Goal: Feedback & Contribution: Submit feedback/report problem

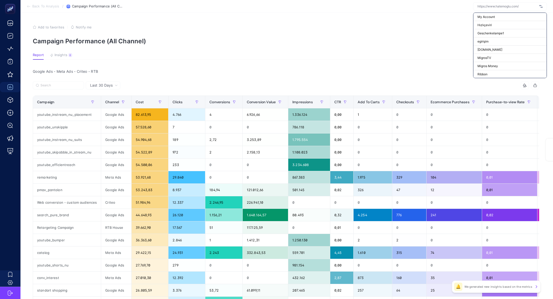
click at [512, 6] on input "text" at bounding box center [507, 6] width 60 height 4
type input "h"
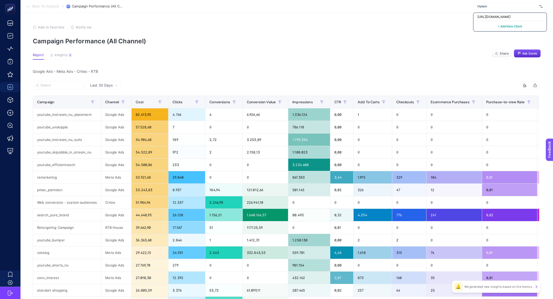
type input "Hatem"
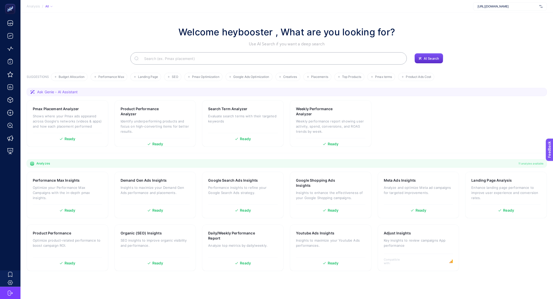
click at [527, 7] on span "[URL][DOMAIN_NAME]" at bounding box center [507, 6] width 60 height 4
type input "hatem"
click at [522, 23] on div "Hatemoğlu-Mağaza Reklamı" at bounding box center [509, 25] width 73 height 8
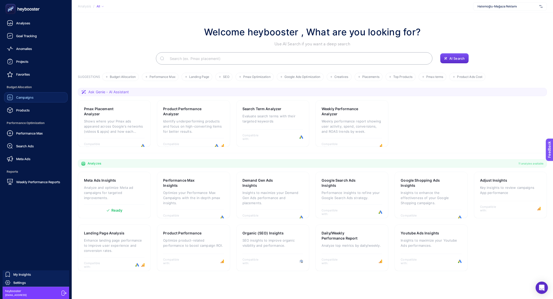
click at [30, 101] on link "Campaigns" at bounding box center [35, 97] width 63 height 10
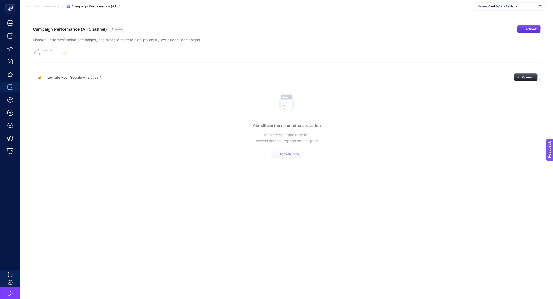
click at [285, 150] on button "Activate now" at bounding box center [286, 154] width 31 height 8
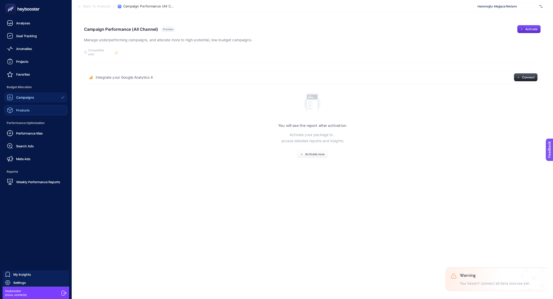
click at [25, 111] on span "Products" at bounding box center [23, 110] width 14 height 4
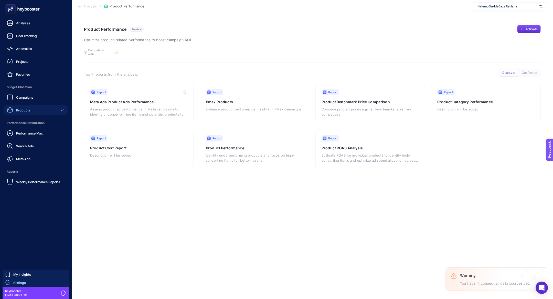
click at [22, 284] on div "Settings" at bounding box center [15, 282] width 21 height 5
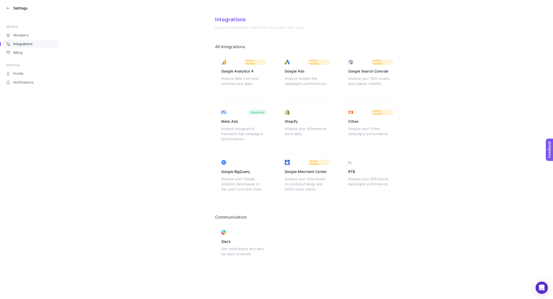
click at [7, 8] on icon at bounding box center [8, 8] width 4 height 4
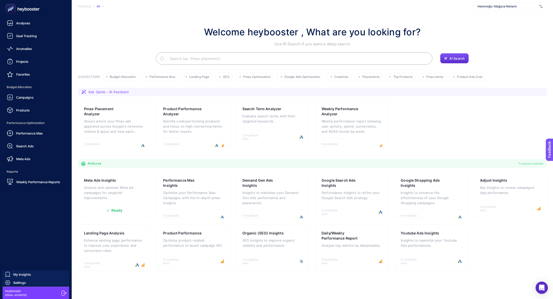
click at [32, 165] on ul "Analyses Goal Tracking Anomalies Projects Favorites Budget Allocation Campaigns…" at bounding box center [35, 102] width 63 height 169
click at [34, 97] on link "Campaigns" at bounding box center [35, 97] width 63 height 10
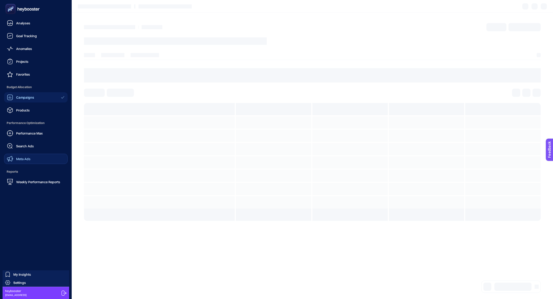
click at [24, 160] on span "Meta Ads" at bounding box center [23, 159] width 14 height 4
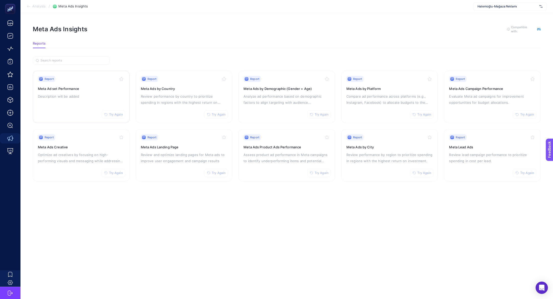
click at [81, 91] on div "Report Try Again Meta Ad set Performance Description will be added" at bounding box center [81, 97] width 87 height 42
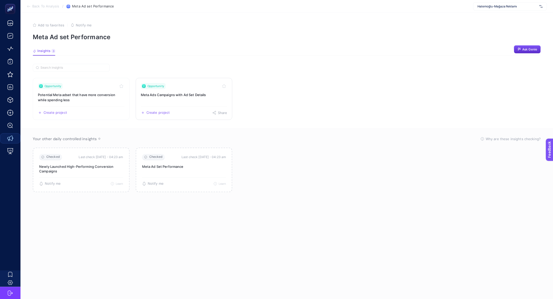
click at [173, 96] on h3 "Meta Ads Campaigns with Ad Set Details" at bounding box center [184, 94] width 87 height 5
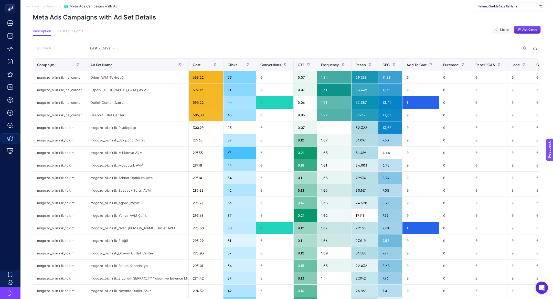
scroll to position [8, 0]
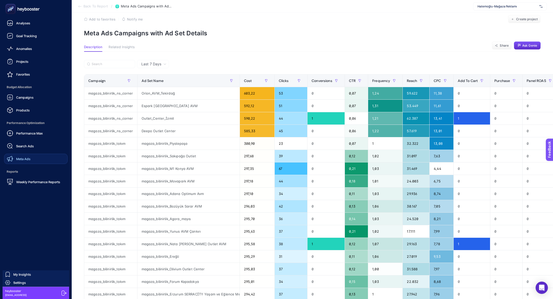
click at [19, 161] on div "Meta Ads" at bounding box center [19, 159] width 24 height 6
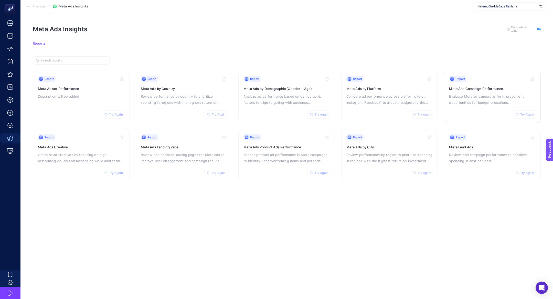
click at [458, 88] on h3 "Meta Ads Campaign Performance" at bounding box center [492, 88] width 87 height 5
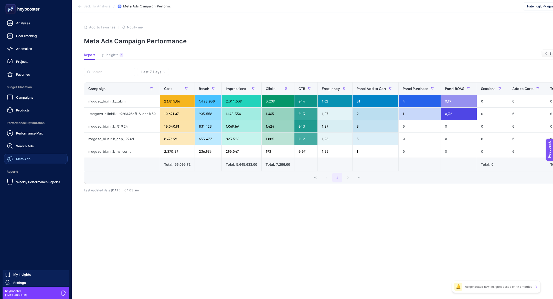
click at [24, 157] on span "Meta Ads" at bounding box center [23, 159] width 14 height 4
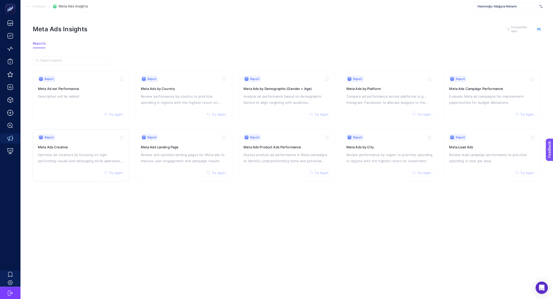
click at [80, 157] on p "Optimize ad creatives by focusing on high-performing visuals and messaging whil…" at bounding box center [81, 158] width 87 height 12
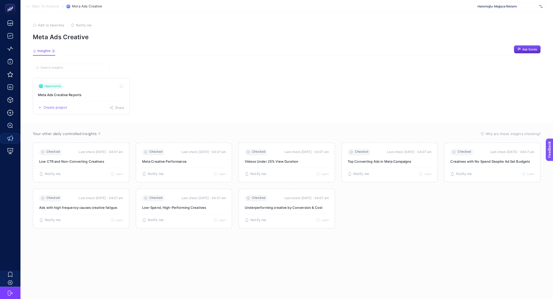
click at [75, 96] on h3 "Meta Ads Creative Reports" at bounding box center [81, 94] width 87 height 5
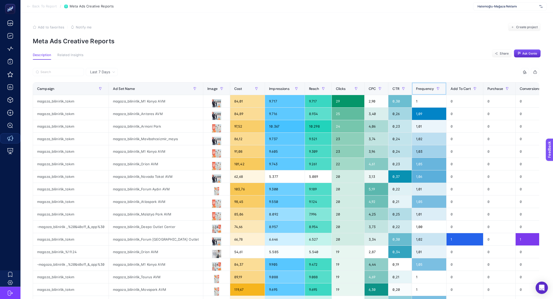
click at [416, 88] on span "Frequency" at bounding box center [425, 89] width 18 height 4
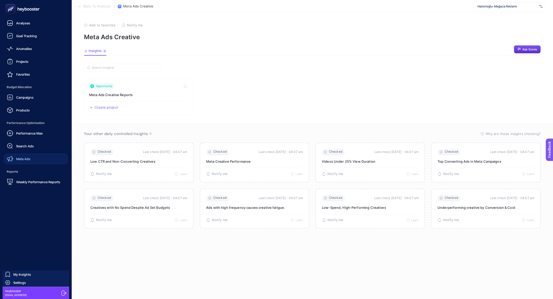
click at [35, 158] on link "Meta Ads" at bounding box center [35, 159] width 63 height 10
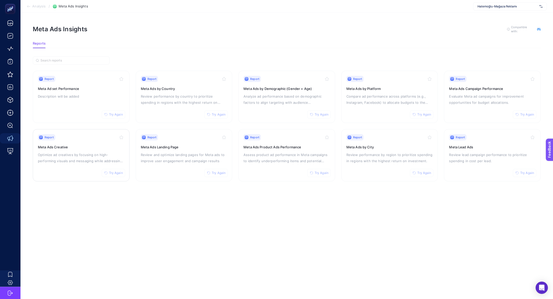
click at [80, 152] on p "Optimize ad creatives by focusing on high-performing visuals and messaging whil…" at bounding box center [81, 158] width 87 height 12
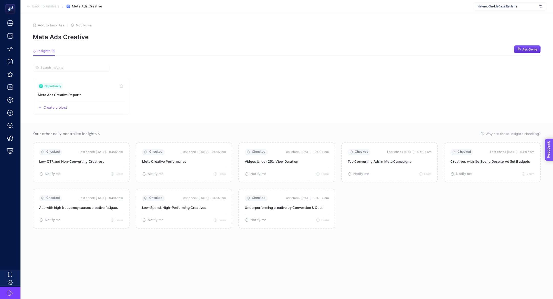
click at [553, 168] on section "Feedback" at bounding box center [556, 169] width 22 height 17
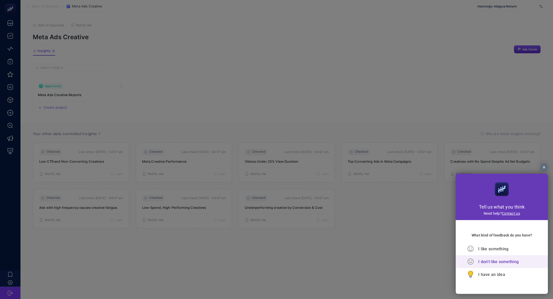
click at [488, 264] on span "I don't like something" at bounding box center [498, 261] width 40 height 5
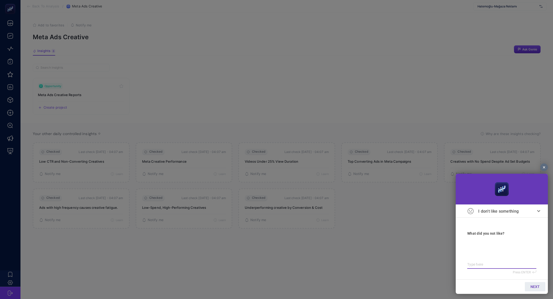
type textarea "r"
type textarea "ra"
type textarea "rap"
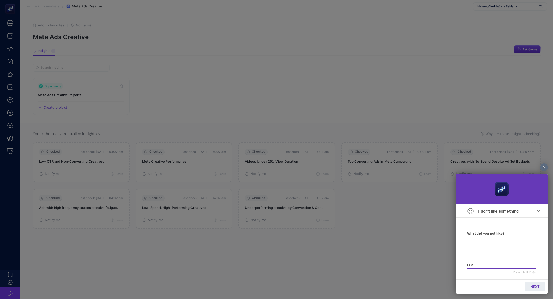
type textarea "rap"
type textarea "rapr"
type textarea "raprl"
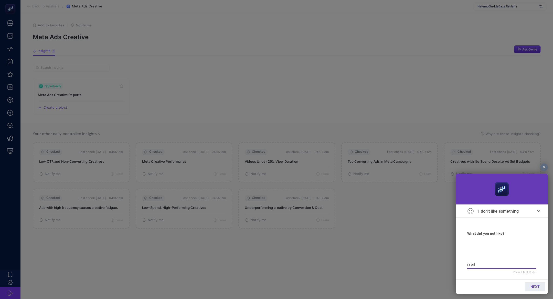
type textarea "raprla"
type textarea "raprl"
type textarea "rapr"
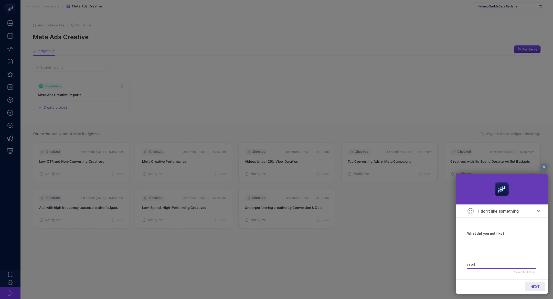
type textarea "rapr"
type textarea "rap"
type textarea "rapo"
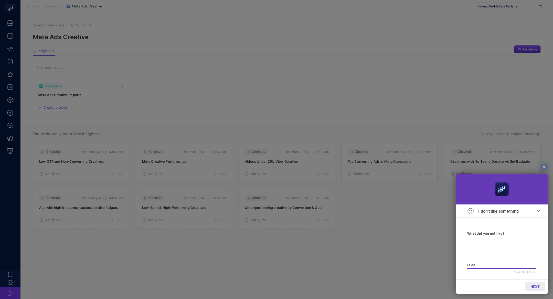
type textarea "rapor"
type textarea "raporl"
type textarea "raporla"
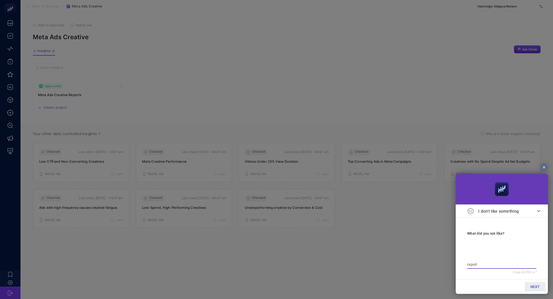
type textarea "raporla"
type textarea "raporlar"
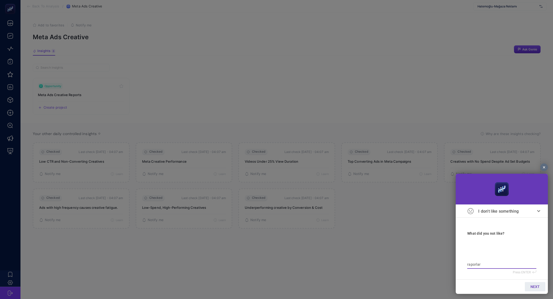
type textarea "raporlar g"
type textarea "raporlar ge"
type textarea "raporlar gel"
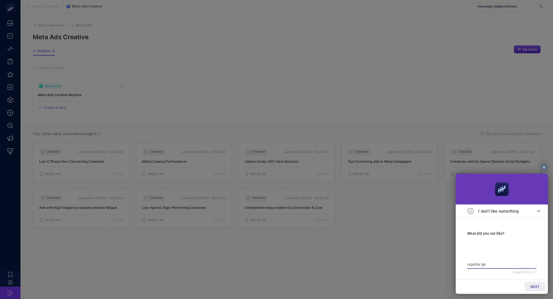
type textarea "raporlar gel"
type textarea "raporlar gelm"
type textarea "raporlar gelmi"
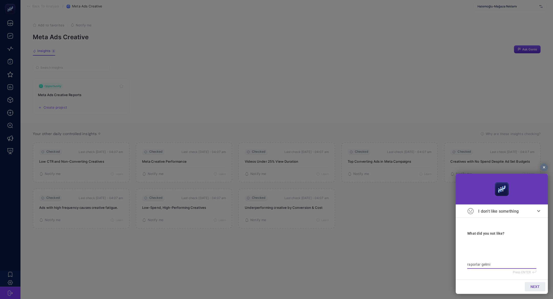
type textarea "raporlar gelmiy"
type textarea "raporlar gelmiyo"
type textarea "raporlar gelmiyor"
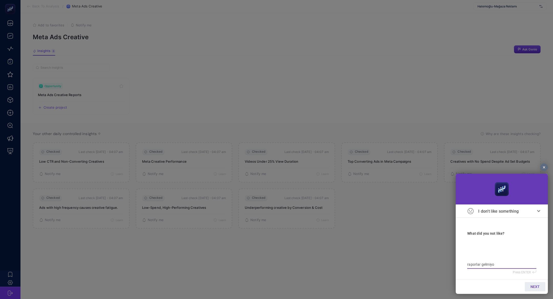
type textarea "raporlar gelmiyor"
type textarea "raporlar gelmiyor s"
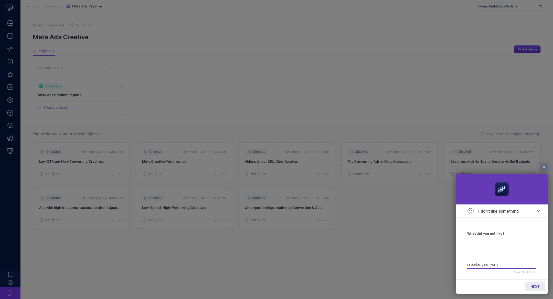
type textarea "raporlar gelmiyor sa"
type textarea "raporlar gelmiyor saf"
type textarea "raporlar gelmiyor sa"
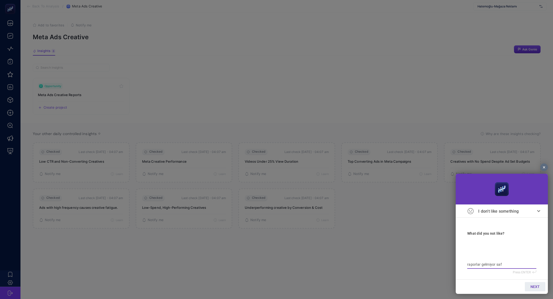
type textarea "raporlar gelmiyor sa"
type textarea "raporlar gelmiyor sad"
type textarea "raporlar gelmiyor sadc"
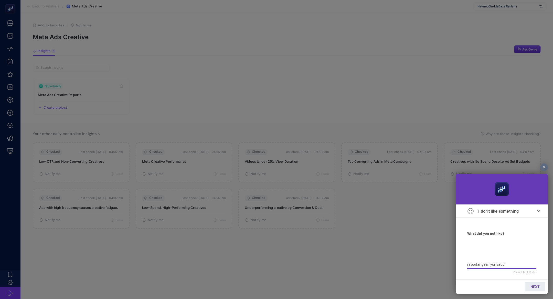
type textarea "raporlar gelmiyor sadce"
type textarea "raporlar gelmiyor sadce i"
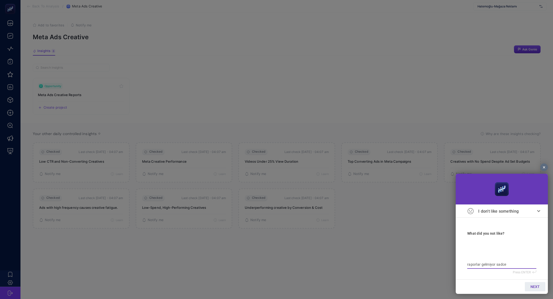
type textarea "raporlar gelmiyor sadce i"
type textarea "raporlar gelmiyor sadce in"
type textarea "raporlar gelmiyor sadce ins"
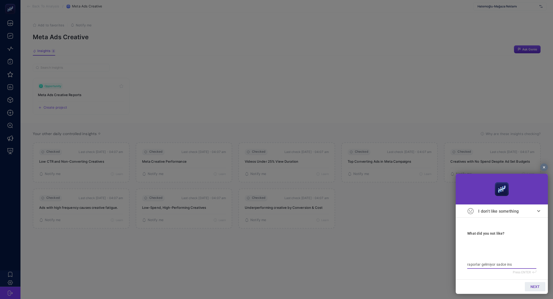
type textarea "raporlar gelmiyor sadce insg"
type textarea "raporlar gelmiyor sadce insg."
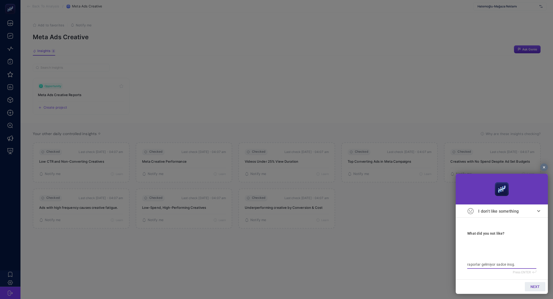
type textarea "raporlar gelmiyor sadce insg."
type textarea "raporlar gelmiyor sadce insg. o"
type textarea "raporlar gelmiyor sadce insg. ol"
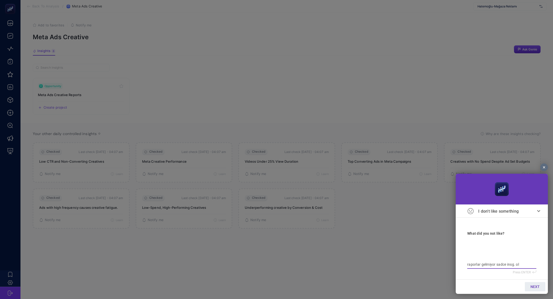
type textarea "raporlar gelmiyor sadce insg. olu"
type textarea "raporlar gelmiyor sadce insg. [GEOGRAPHIC_DATA]"
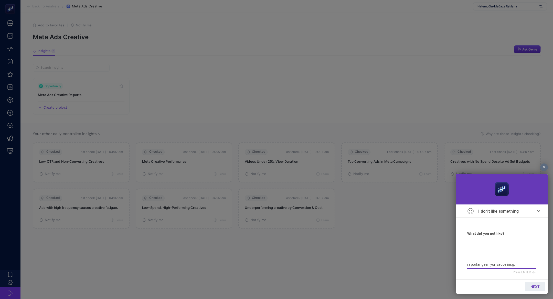
type textarea "raporlar gelmiyor sadce insg. [GEOGRAPHIC_DATA]"
type textarea "raporlar gelmiyor sadce insg. oluşmuş"
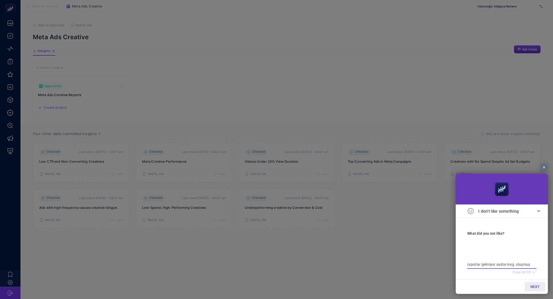
type textarea "raporlar gelmiyor sadce insg. oluşmuş"
click at [540, 288] on link "NEXT" at bounding box center [535, 286] width 20 height 9
type input "b"
type input "bi"
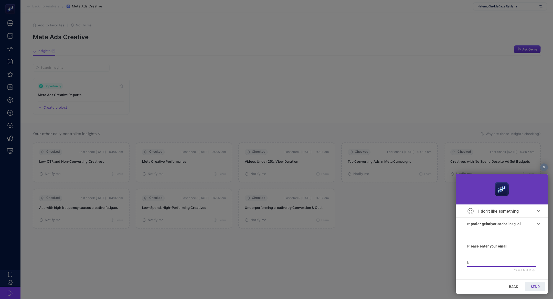
type input "bi"
type input "bil"
type input "bilg"
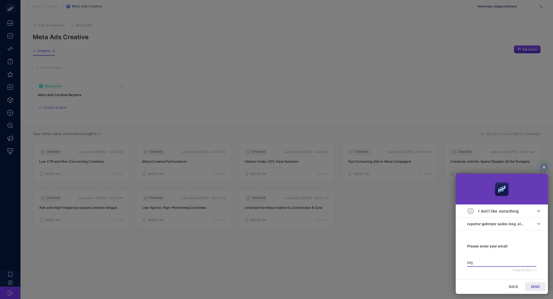
type input "bilge"
type input "bilgeç"
type input "bilgeç@"
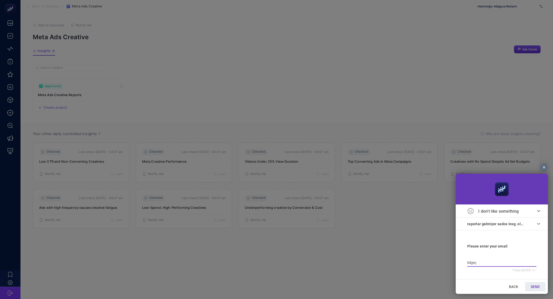
type input "bilgeç@"
type input "bilgeç"
type input "bilge"
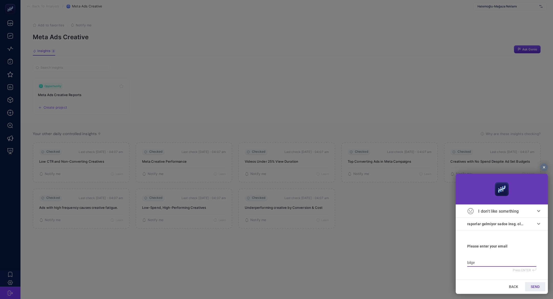
type input "bilge@"
type input "bilge@h"
type input "bilge@he"
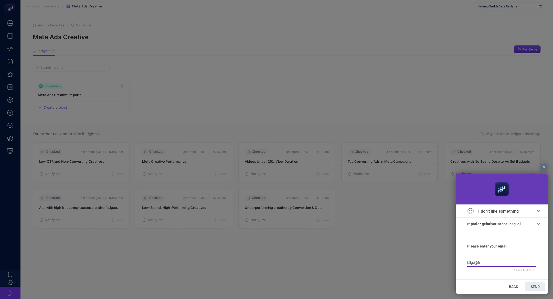
type input "bilge@he"
type input "bilge@hey"
type input "bilge@heyb"
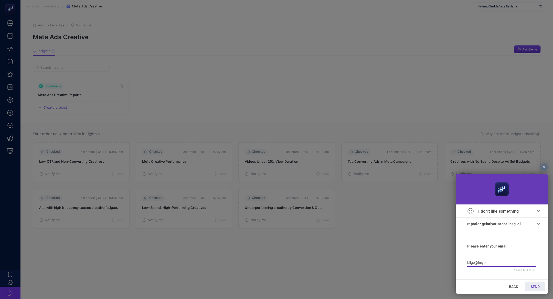
type input "bilge@heybo"
type input "bilge@heyboo"
type input "bilge@heyboos"
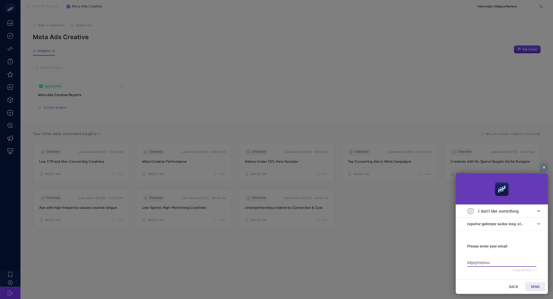
type input "bilge@heyboos"
type input "bilge@heyboost"
type input "bilge@heybooste"
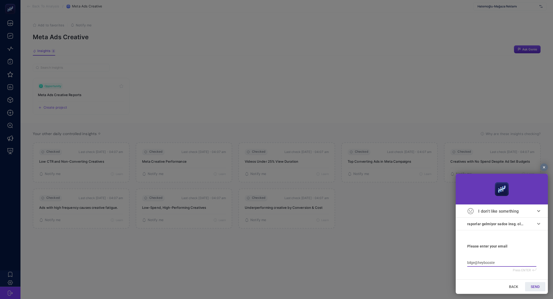
type input "bilge@heybooster"
type input "bilge@heybooster."
type input "bilge@heybooster.a"
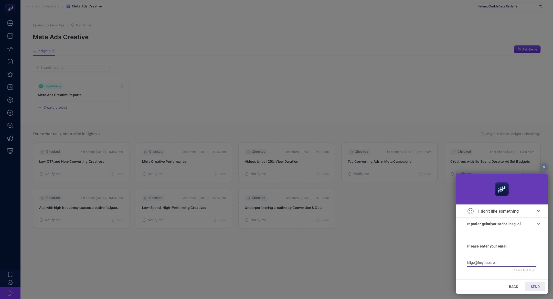
type input "bilge@heybooster.a"
type input "[EMAIL_ADDRESS]"
click at [527, 284] on link "SEND" at bounding box center [535, 286] width 20 height 9
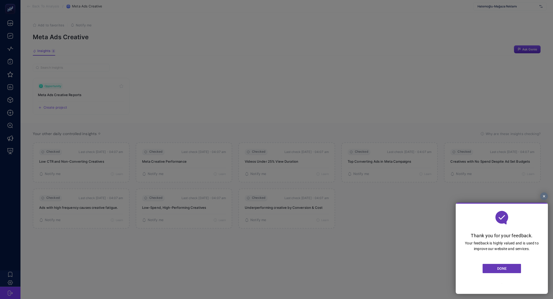
click at [505, 269] on span "DONE" at bounding box center [501, 268] width 9 height 4
